Goal: Communication & Community: Answer question/provide support

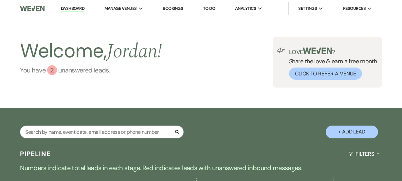
click at [152, 75] on link "You have 2 unanswered lead s ." at bounding box center [91, 70] width 142 height 10
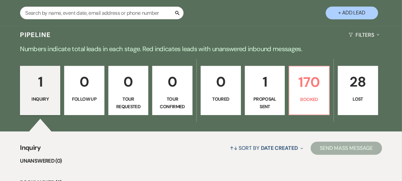
scroll to position [120, 0]
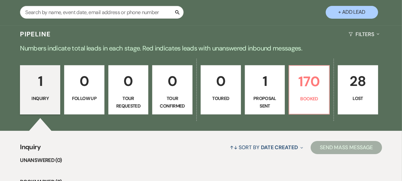
click at [224, 16] on div "Search + Add Lead" at bounding box center [201, 7] width 402 height 32
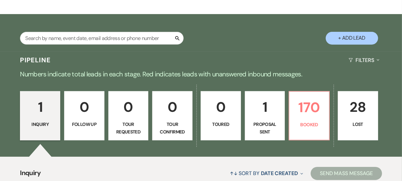
scroll to position [96, 0]
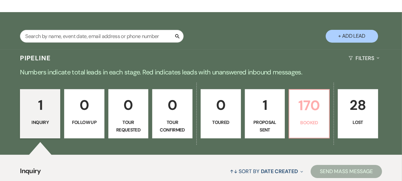
click at [316, 116] on p "170" at bounding box center [310, 105] width 32 height 22
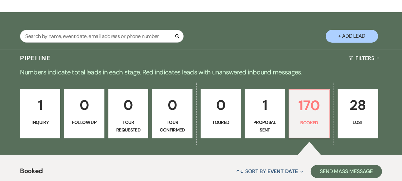
scroll to position [108, 0]
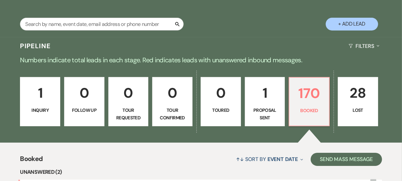
click at [179, 172] on li "Unanswered (2)" at bounding box center [201, 172] width 362 height 9
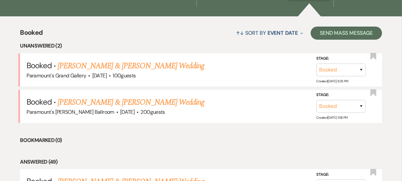
scroll to position [251, 0]
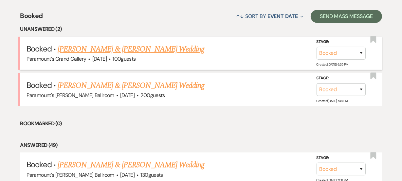
click at [118, 50] on link "[PERSON_NAME] & [PERSON_NAME] Wedding" at bounding box center [131, 49] width 147 height 12
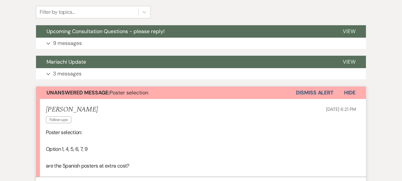
scroll to position [179, 0]
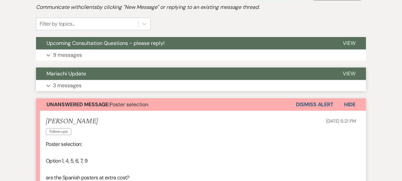
click at [86, 78] on button "Mariachi Update" at bounding box center [184, 74] width 297 height 12
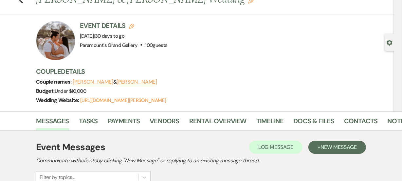
scroll to position [24, 0]
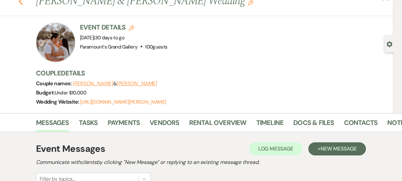
click at [23, 1] on icon "Previous" at bounding box center [20, 1] width 5 height 8
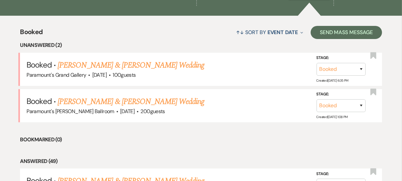
scroll to position [263, 0]
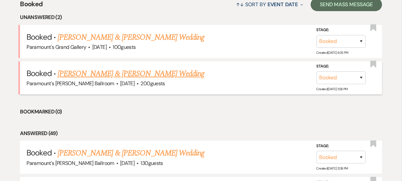
click at [139, 73] on link "[PERSON_NAME] & [PERSON_NAME] Wedding" at bounding box center [131, 74] width 147 height 12
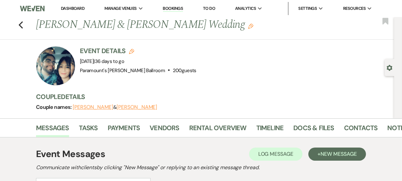
click at [24, 113] on div "Previous [PERSON_NAME] & [PERSON_NAME] Wedding Edit Bookmark Gear Settings Even…" at bounding box center [197, 67] width 395 height 101
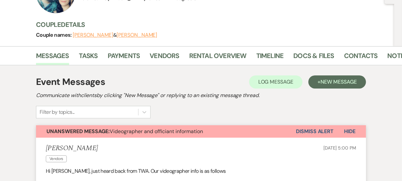
scroll to position [71, 0]
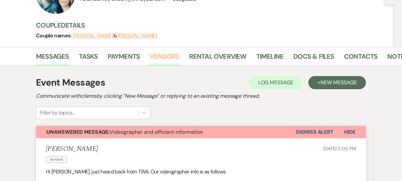
click at [163, 57] on link "Vendors" at bounding box center [164, 58] width 29 height 14
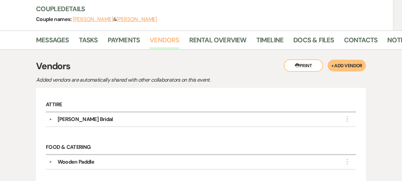
scroll to position [83, 0]
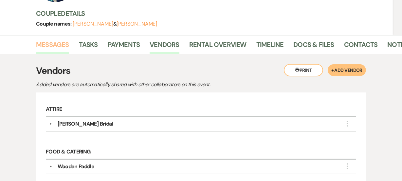
click at [45, 43] on link "Messages" at bounding box center [52, 46] width 33 height 14
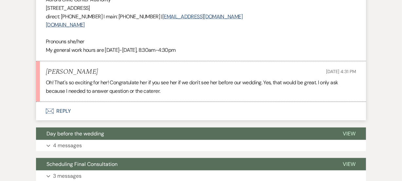
scroll to position [691, 0]
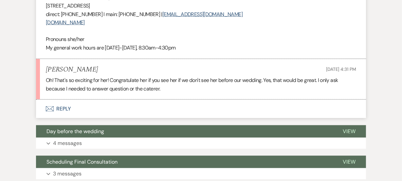
click at [69, 100] on button "Envelope Reply" at bounding box center [201, 109] width 330 height 18
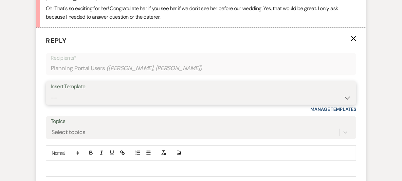
click at [86, 91] on select "-- Weven Planning Portal Introduction (Booked Events) 6 Month Consultation 9 Mo…" at bounding box center [201, 97] width 301 height 13
select select "1491"
click at [51, 91] on select "-- Weven Planning Portal Introduction (Booked Events) 6 Month Consultation 9 Mo…" at bounding box center [201, 97] width 301 height 13
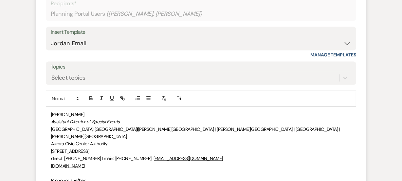
scroll to position [823, 0]
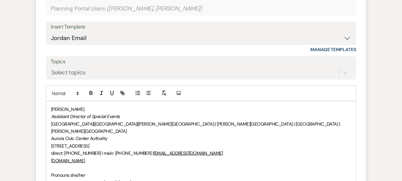
click at [49, 102] on div "[PERSON_NAME] Assistant Director of Special Events [GEOGRAPHIC_DATA] | [GEOGRAP…" at bounding box center [201, 146] width 310 height 88
click at [48, 102] on div "[PERSON_NAME] Assistant Director of Special Events [GEOGRAPHIC_DATA] | [GEOGRAP…" at bounding box center [201, 146] width 310 height 88
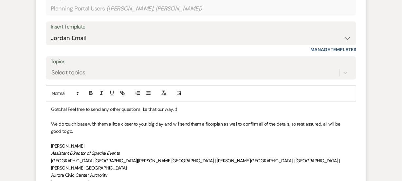
click at [76, 120] on p "We do touch base with them a little closer to your big day and will send them a…" at bounding box center [201, 127] width 300 height 15
click at [77, 120] on p "We do touch base with them a little closer to your big day and will send them a…" at bounding box center [201, 127] width 300 height 15
click at [187, 135] on p at bounding box center [201, 138] width 300 height 7
click at [216, 120] on p "We do touch base with them a little closer to your big day and will send them a…" at bounding box center [201, 127] width 300 height 15
click at [176, 120] on p "We do touch base with them a little closer to your big day and will send them a…" at bounding box center [201, 127] width 300 height 15
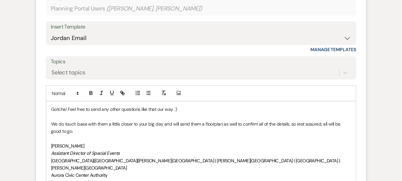
click at [214, 120] on p "We do touch base with them a little closer to your big day and will send them a…" at bounding box center [201, 127] width 300 height 15
click at [83, 120] on p "We do touch base with them a little closer to your big day and will send them a…" at bounding box center [201, 127] width 300 height 15
click at [170, 142] on p "[PERSON_NAME]" at bounding box center [201, 145] width 300 height 7
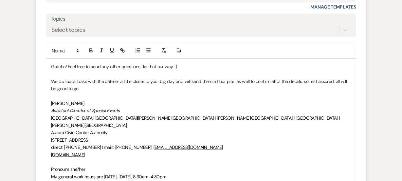
scroll to position [872, 0]
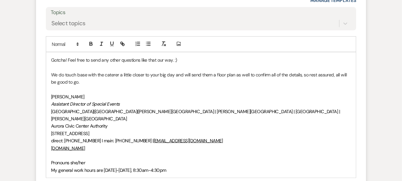
click at [128, 71] on p "We do touch base with the caterer a little closer to your big day and will send…" at bounding box center [201, 78] width 300 height 15
click at [147, 71] on p "We do touch base with the caterer a little closer to your big day and will send…" at bounding box center [201, 78] width 300 height 15
drag, startPoint x: 47, startPoint y: 57, endPoint x: 50, endPoint y: 57, distance: 3.6
click at [50, 57] on div "Gotcha! Feel free to send any other questions like that our way. :) We do touch…" at bounding box center [201, 114] width 310 height 125
drag, startPoint x: 51, startPoint y: 40, endPoint x: 67, endPoint y: 42, distance: 15.5
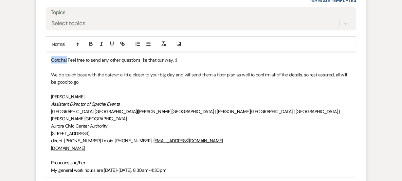
click at [67, 56] on p "Gotcha! Feel free to send any other questions like that our way. :)" at bounding box center [201, 59] width 300 height 7
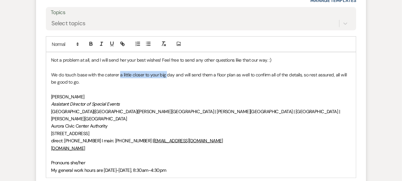
drag, startPoint x: 121, startPoint y: 57, endPoint x: 167, endPoint y: 57, distance: 46.5
click at [167, 71] on p "We do touch base with the caterer a little closer to your big day and will send…" at bounding box center [201, 78] width 300 height 15
drag, startPoint x: 58, startPoint y: 57, endPoint x: 185, endPoint y: 56, distance: 127.2
click at [185, 71] on p "We do touch base with the caterer a little closer to your big day and will send…" at bounding box center [201, 78] width 300 height 15
click at [164, 71] on p "We will be reaching out to Wooden Paddle here very soon and will send them a fl…" at bounding box center [201, 78] width 300 height 15
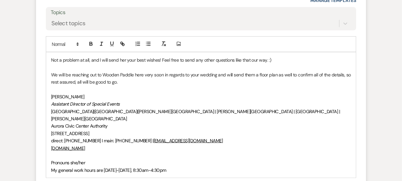
click at [211, 71] on p "We will be reaching out to Wooden Paddle here very soon in regards to your wedd…" at bounding box center [201, 78] width 300 height 15
click at [181, 71] on p "We will be reaching out to Wooden Paddle here very soon in regards to your wedd…" at bounding box center [201, 78] width 300 height 15
click at [210, 86] on p at bounding box center [201, 89] width 300 height 7
click at [237, 71] on p "We will be reaching out to Wooden Paddle here very soon regarding your wedding …" at bounding box center [201, 78] width 300 height 15
drag, startPoint x: 293, startPoint y: 60, endPoint x: 270, endPoint y: 55, distance: 23.1
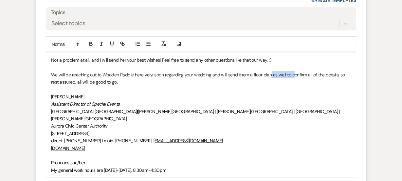
click at [270, 71] on p "We will be reaching out to Wooden Paddle here very soon regarding your wedding …" at bounding box center [201, 78] width 300 height 15
click at [252, 86] on p at bounding box center [201, 89] width 300 height 7
click at [146, 71] on p "We will be reaching out to Wooden Paddle here very soon regarding your wedding …" at bounding box center [201, 78] width 300 height 15
click at [16, 48] on div "Event Messages Log Log Message + New Message Communicate with clients by clicki…" at bounding box center [201, 132] width 374 height 1732
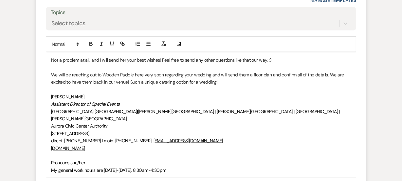
click at [16, 48] on div "Event Messages Log Log Message + New Message Communicate with clients by clicki…" at bounding box center [201, 132] width 374 height 1732
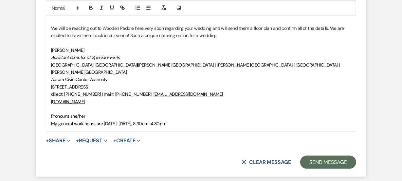
scroll to position [920, 0]
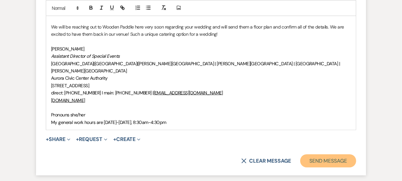
click at [313, 154] on button "Send Message" at bounding box center [329, 160] width 56 height 13
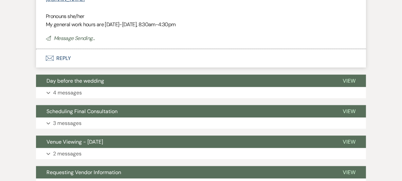
scroll to position [1089, 0]
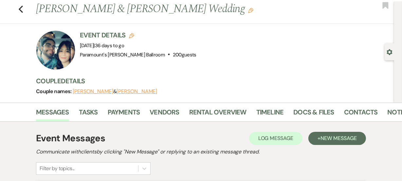
scroll to position [0, 0]
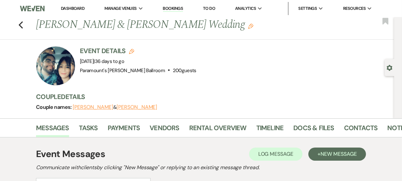
click at [73, 10] on link "Dashboard" at bounding box center [73, 9] width 24 height 6
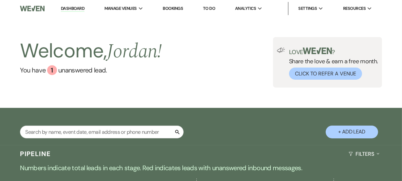
click at [137, 94] on div "Welcome, [PERSON_NAME] ! You have 1 unanswered lead . Love ? Share the love & e…" at bounding box center [201, 62] width 402 height 91
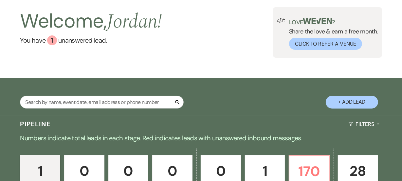
click at [137, 94] on main "Welcome, [PERSON_NAME] ! You have 1 unanswered lead . Love ? Share the love & e…" at bounding box center [201, 166] width 402 height 358
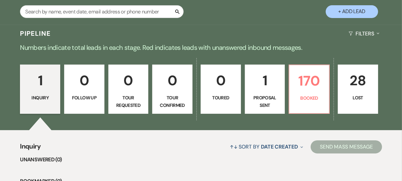
scroll to position [143, 0]
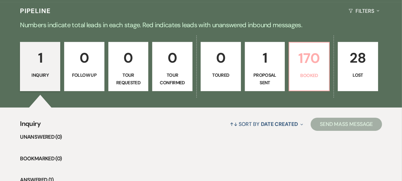
click at [322, 82] on link "170 Booked" at bounding box center [309, 66] width 41 height 49
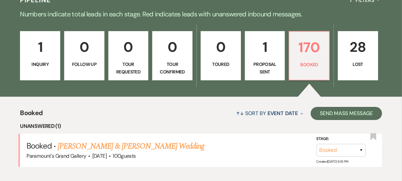
scroll to position [155, 0]
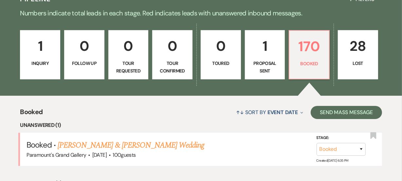
click at [105, 128] on li "Unanswered (1)" at bounding box center [201, 125] width 362 height 9
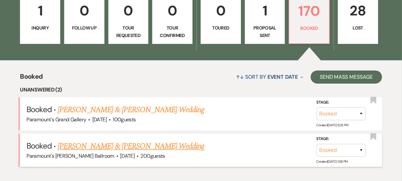
click at [125, 146] on link "[PERSON_NAME] & [PERSON_NAME] Wedding" at bounding box center [131, 146] width 147 height 12
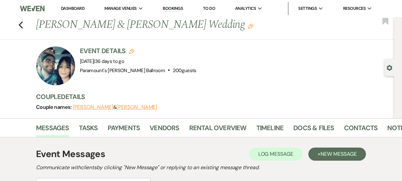
click at [162, 84] on div "Event Details Edit Event Date: Saturday, October 25th, 2025 | 36 days to go Ven…" at bounding box center [138, 65] width 117 height 39
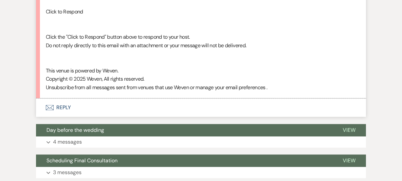
scroll to position [1335, 0]
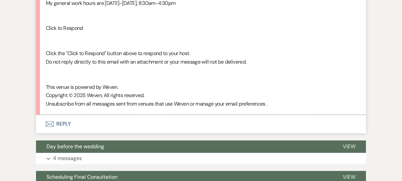
click at [65, 115] on button "Envelope Reply" at bounding box center [201, 124] width 330 height 18
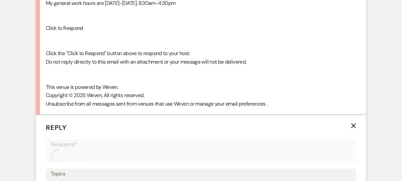
scroll to position [1375, 0]
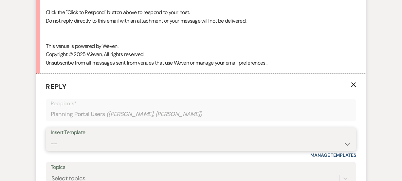
click at [62, 137] on select "-- Weven Planning Portal Introduction (Booked Events) 6 Month Consultation 9 Mo…" at bounding box center [201, 143] width 301 height 13
select select "1491"
click at [51, 137] on select "-- Weven Planning Portal Introduction (Booked Events) 6 Month Consultation 9 Mo…" at bounding box center [201, 143] width 301 height 13
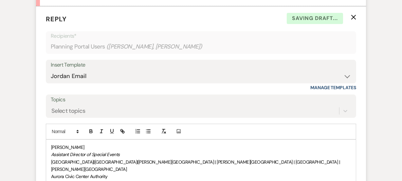
scroll to position [1459, 0]
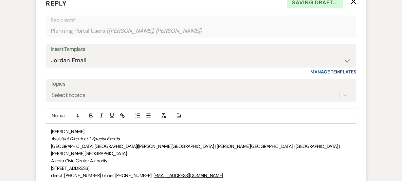
click at [50, 124] on div "[PERSON_NAME] Assistant Director of Special Events [GEOGRAPHIC_DATA] | [GEOGRAP…" at bounding box center [201, 168] width 310 height 88
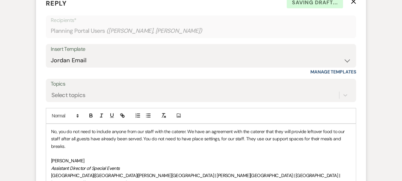
click at [209, 128] on p "No, you do not need to include anyone from our staff with the caterer. We have …" at bounding box center [201, 139] width 300 height 22
click at [184, 128] on p "No, you do not need to include anyone from our staff with the caterer. We have …" at bounding box center [201, 139] width 300 height 22
click at [158, 128] on p "No, you do not need to include anyone from our staff with the caterer. We have …" at bounding box center [201, 139] width 300 height 22
click at [146, 128] on p "No, you do not need to include anyone from our staff with the caterer. We have …" at bounding box center [201, 139] width 300 height 22
click at [125, 128] on p "No, you do not need to include anyone from our staff with the caterer. We have …" at bounding box center [201, 139] width 300 height 22
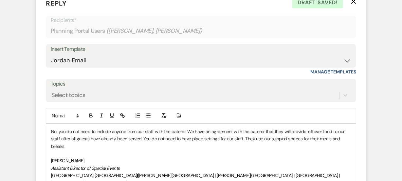
click at [185, 128] on p "No, you do not need to include anyone from our staff with the caterer. We have …" at bounding box center [201, 139] width 300 height 22
click at [209, 150] on p at bounding box center [201, 153] width 300 height 7
click at [253, 128] on p "No, you do not need to include anyone from our staff with the caterer meal numb…" at bounding box center [201, 139] width 300 height 22
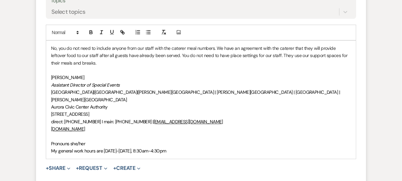
scroll to position [1551, 0]
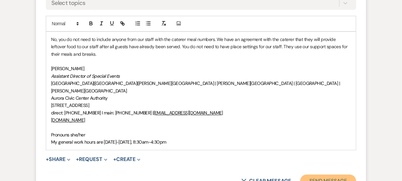
click at [328, 174] on button "Send Message" at bounding box center [329, 180] width 56 height 13
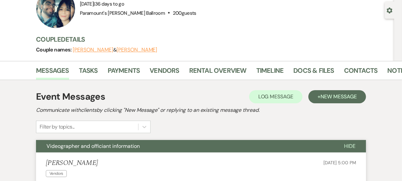
scroll to position [0, 0]
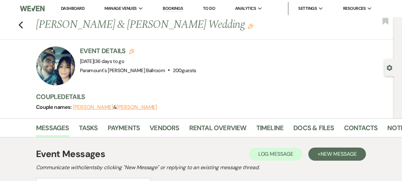
click at [72, 10] on link "Dashboard" at bounding box center [73, 9] width 24 height 6
